Goal: Check status: Check status

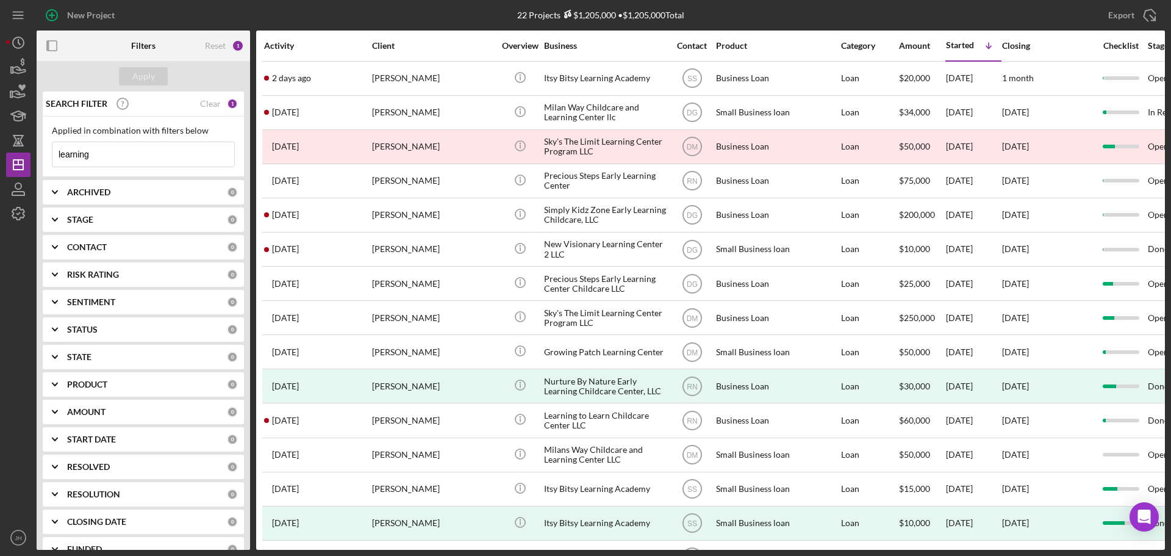
drag, startPoint x: 61, startPoint y: 162, endPoint x: -51, endPoint y: 162, distance: 112.2
click at [0, 162] on html "New Project 22 Projects $1,205,000 • $1,205,000 Total learning Export Icon/Expo…" at bounding box center [585, 278] width 1171 height 556
type input "neekhalee"
click at [149, 77] on div "Apply" at bounding box center [143, 76] width 23 height 18
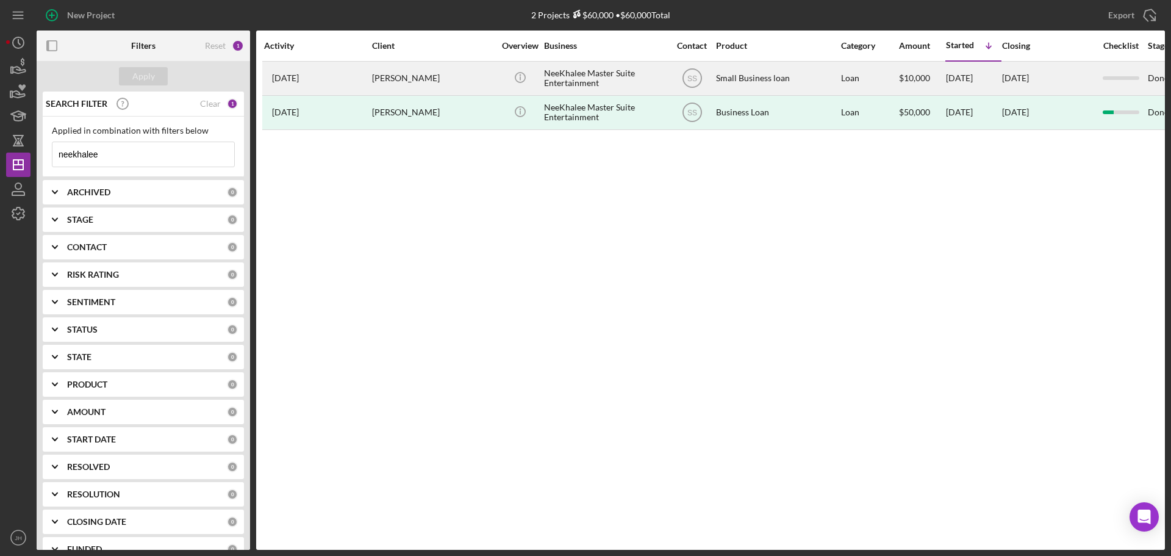
click at [409, 63] on div "[PERSON_NAME]" at bounding box center [433, 78] width 122 height 32
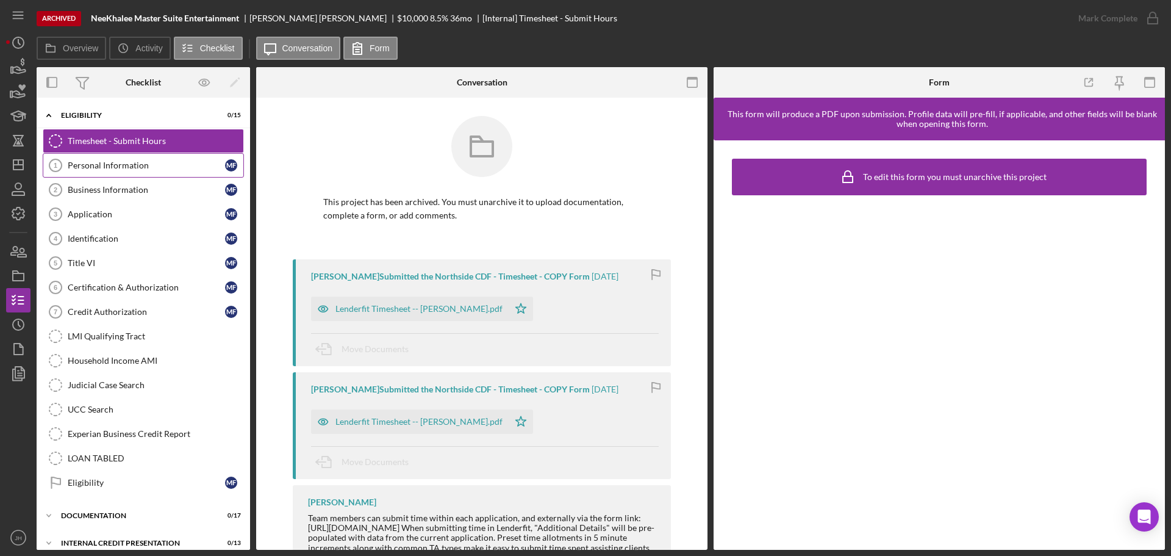
click at [108, 165] on div "Personal Information" at bounding box center [146, 165] width 157 height 10
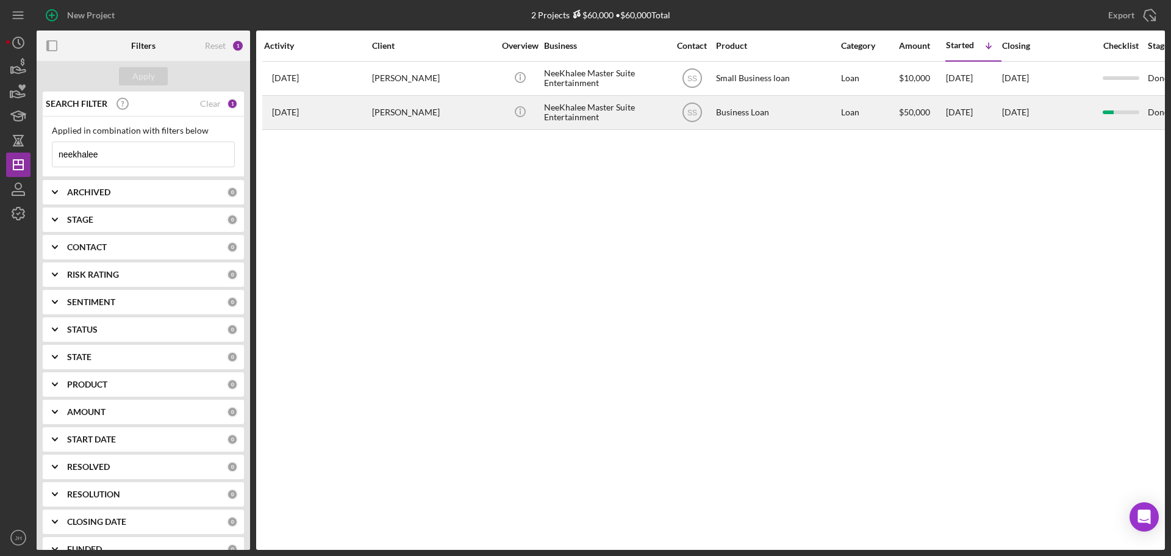
click at [402, 110] on div "[PERSON_NAME]" at bounding box center [433, 112] width 122 height 32
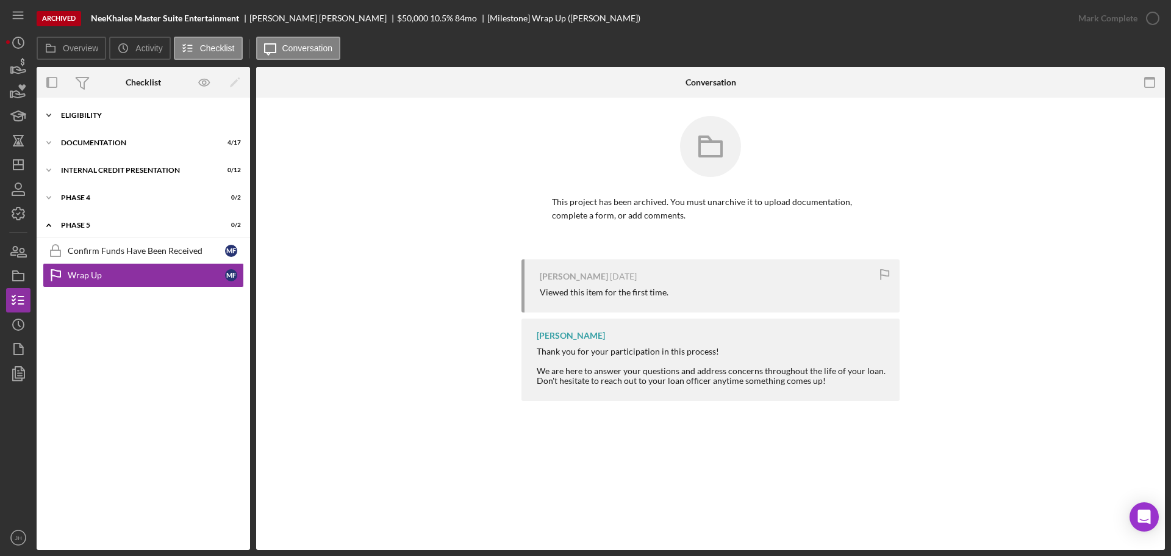
click at [50, 116] on icon "Icon/Expander" at bounding box center [49, 115] width 24 height 24
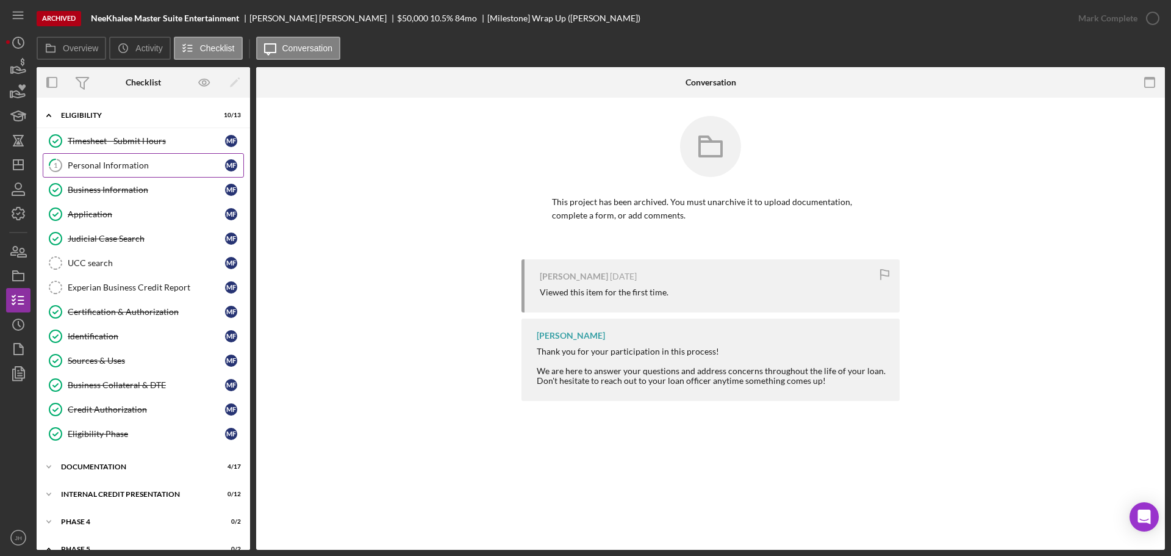
click at [107, 167] on div "Personal Information" at bounding box center [146, 165] width 157 height 10
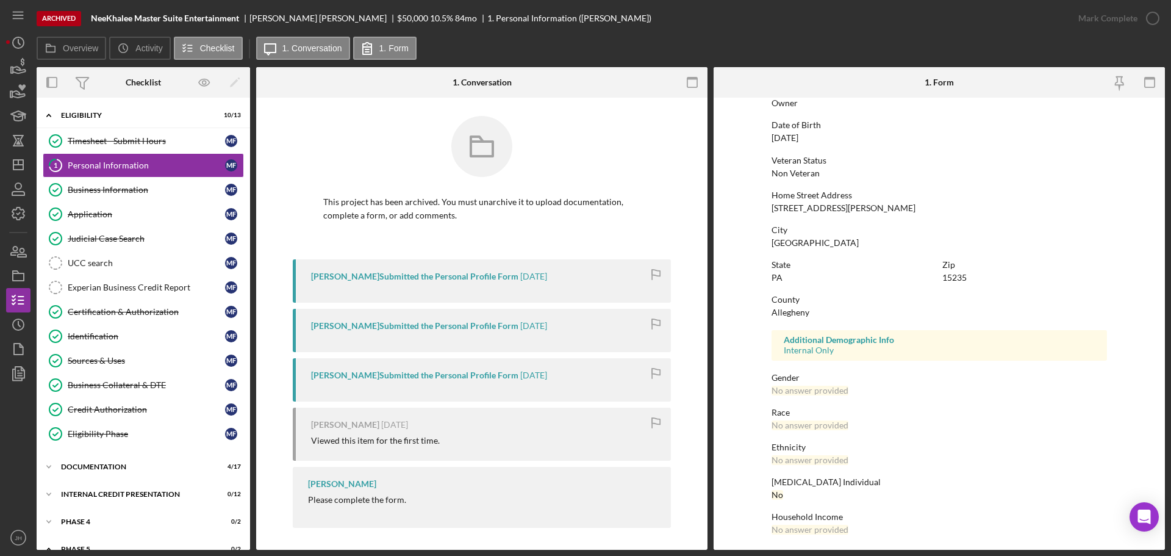
scroll to position [117, 0]
click at [138, 185] on div "Business Information" at bounding box center [146, 190] width 157 height 10
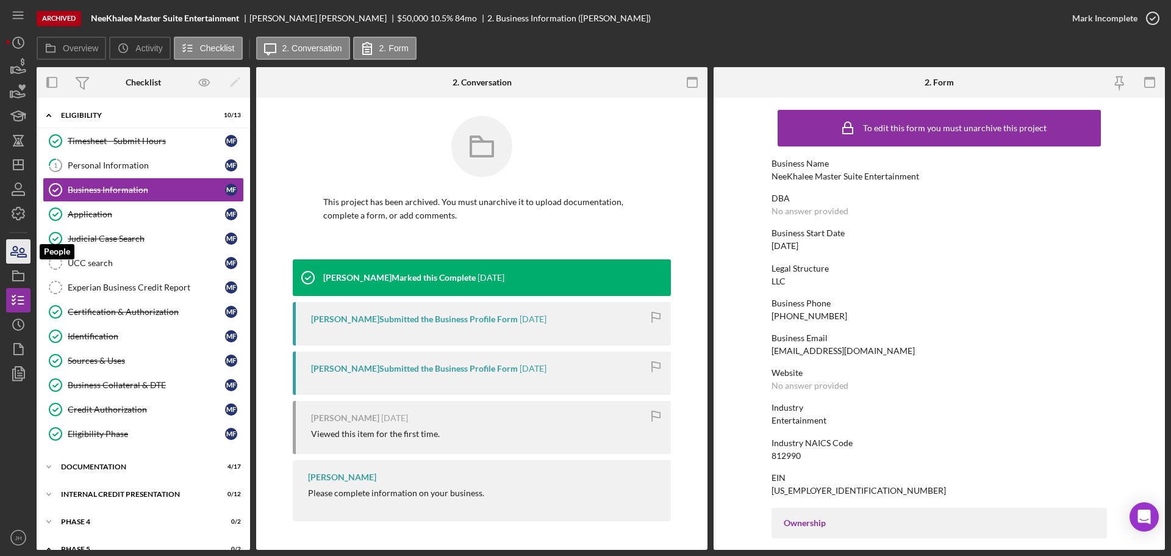
click at [15, 251] on icon "button" at bounding box center [14, 250] width 7 height 9
click at [89, 218] on div "Application" at bounding box center [146, 214] width 157 height 10
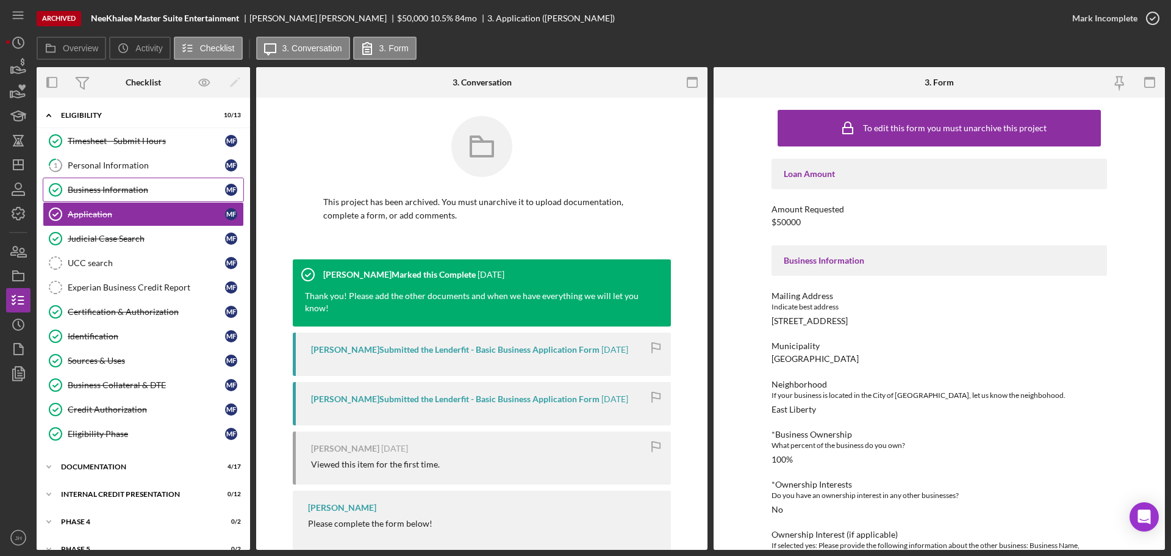
click at [99, 188] on div "Business Information" at bounding box center [146, 190] width 157 height 10
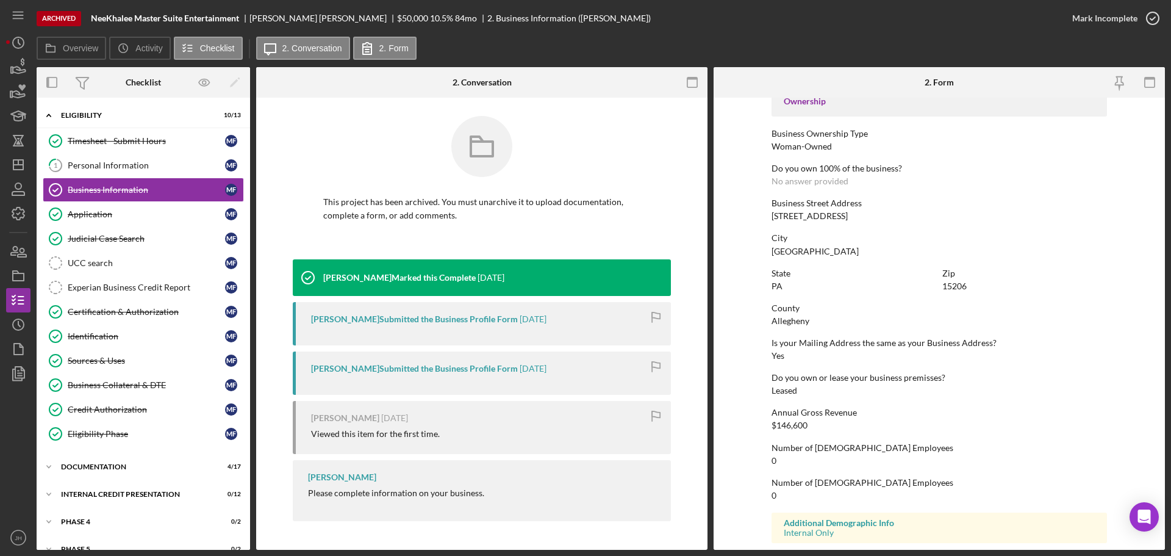
scroll to position [468, 0]
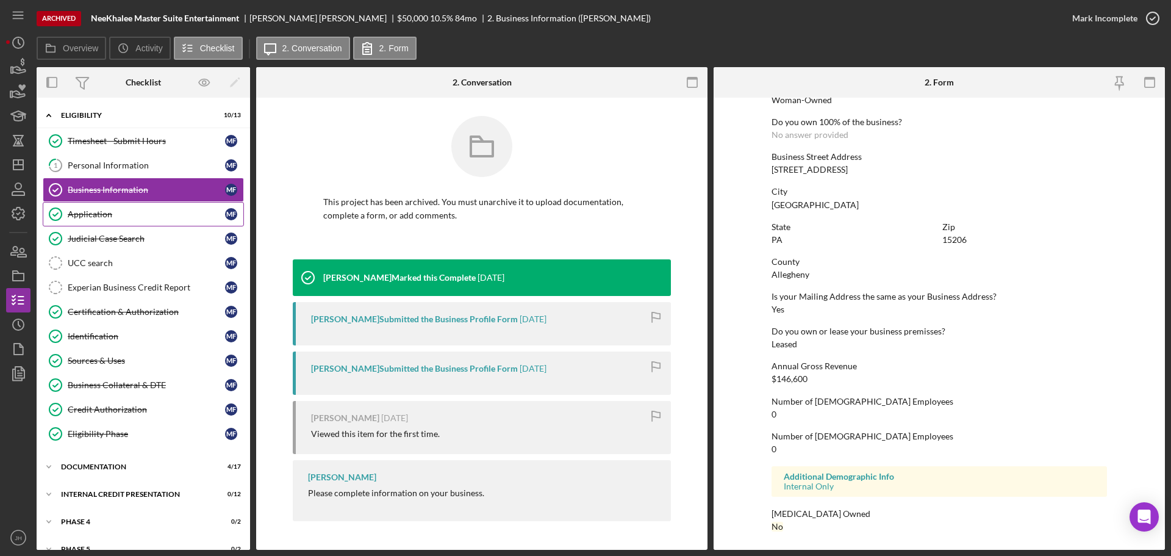
click at [91, 218] on div "Application" at bounding box center [146, 214] width 157 height 10
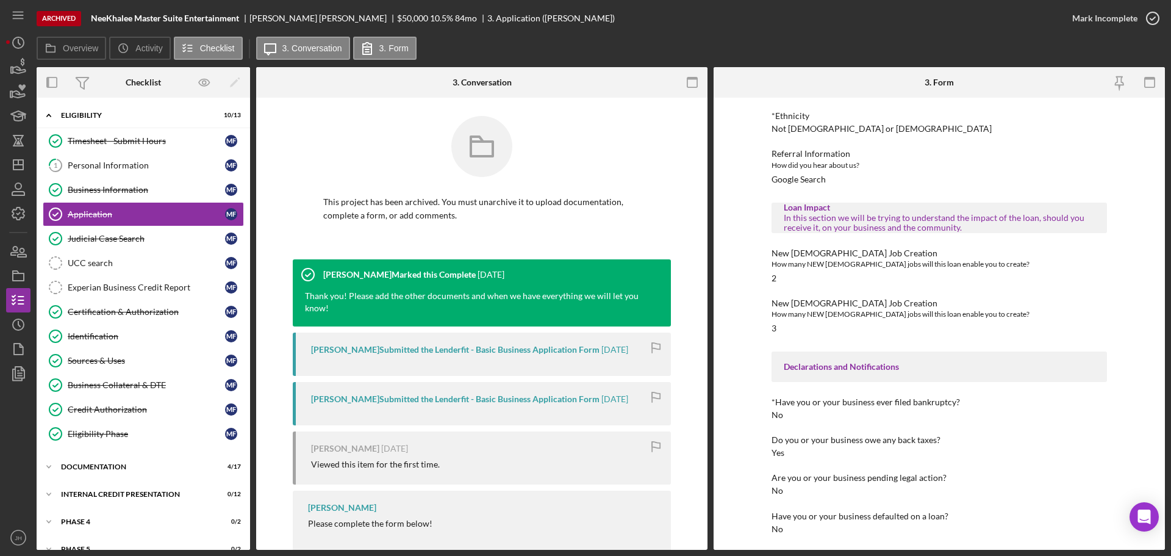
scroll to position [758, 0]
click at [101, 314] on div "Certification & Authorization" at bounding box center [146, 312] width 157 height 10
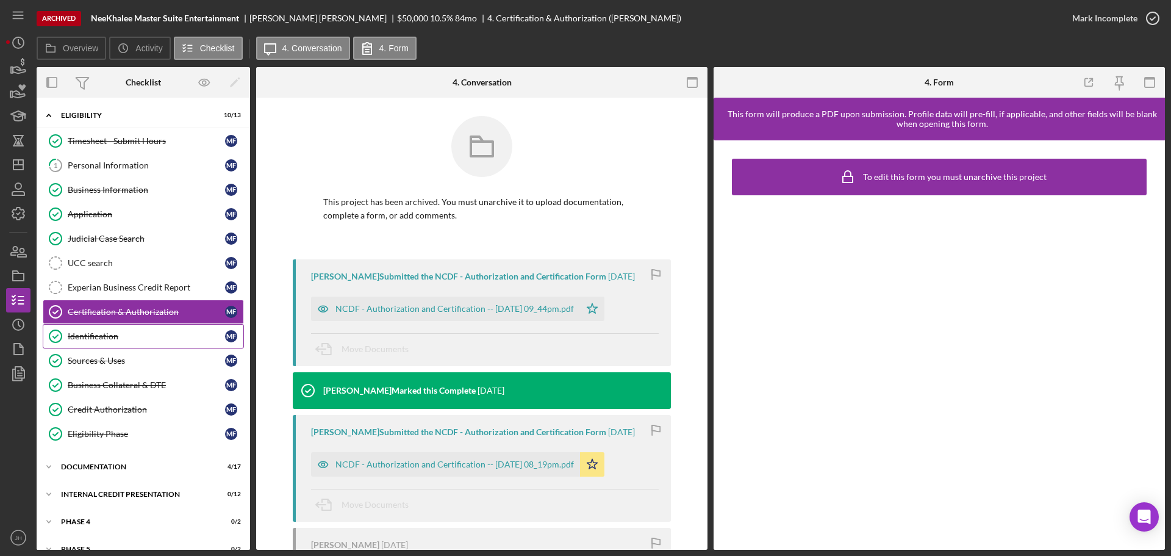
click at [99, 335] on div "Identification" at bounding box center [146, 336] width 157 height 10
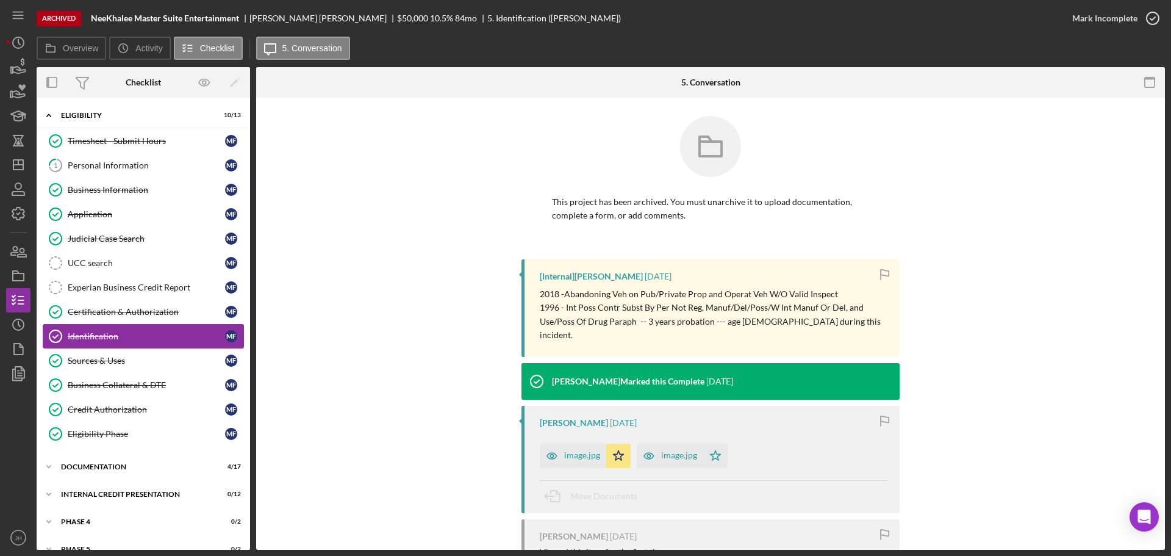
scroll to position [18, 0]
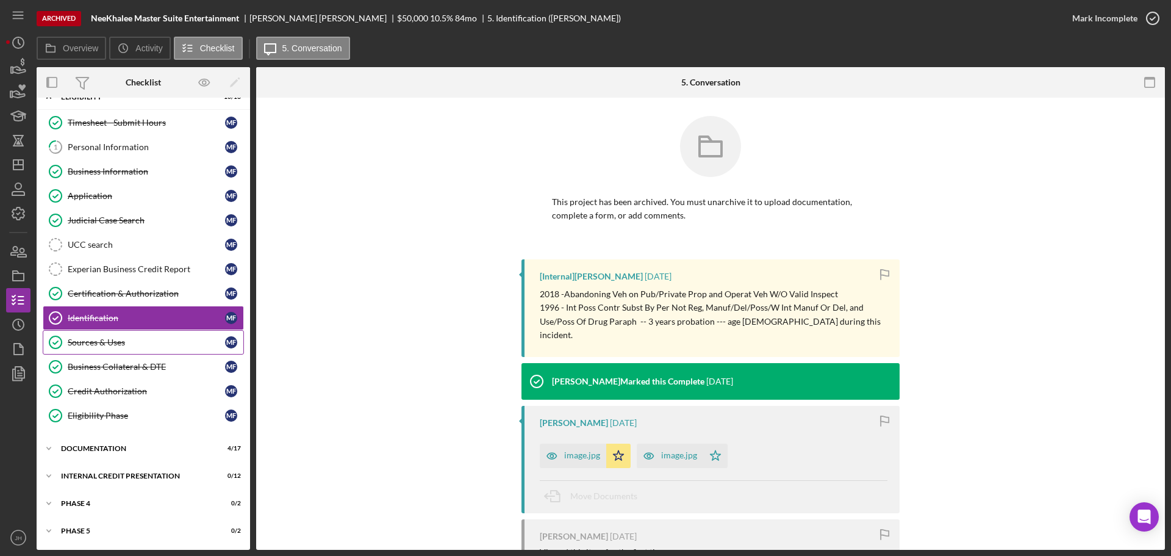
click at [92, 341] on div "Sources & Uses" at bounding box center [146, 342] width 157 height 10
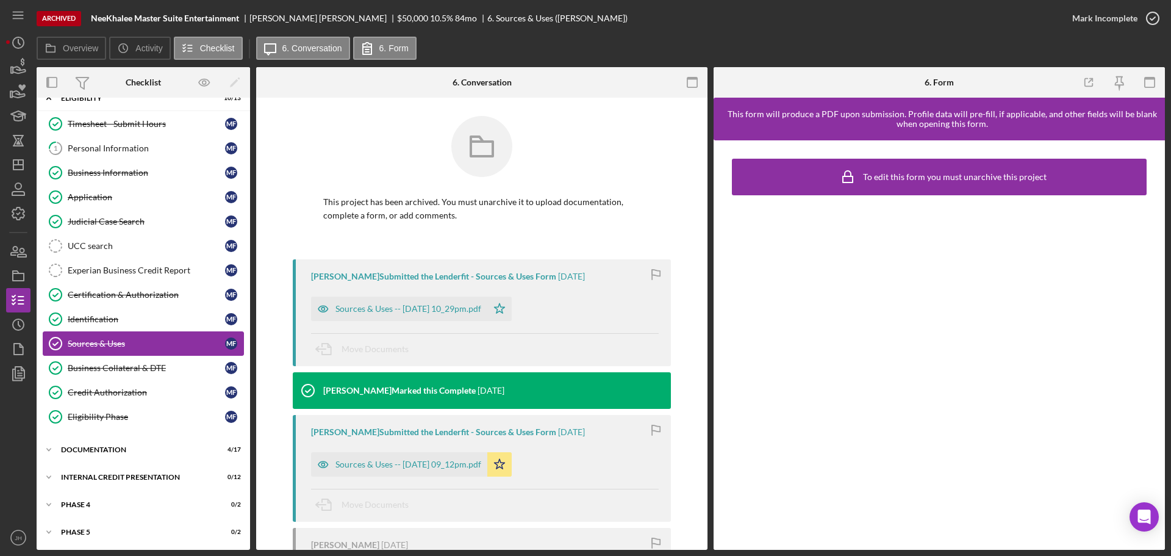
scroll to position [18, 0]
